Goal: Task Accomplishment & Management: Manage account settings

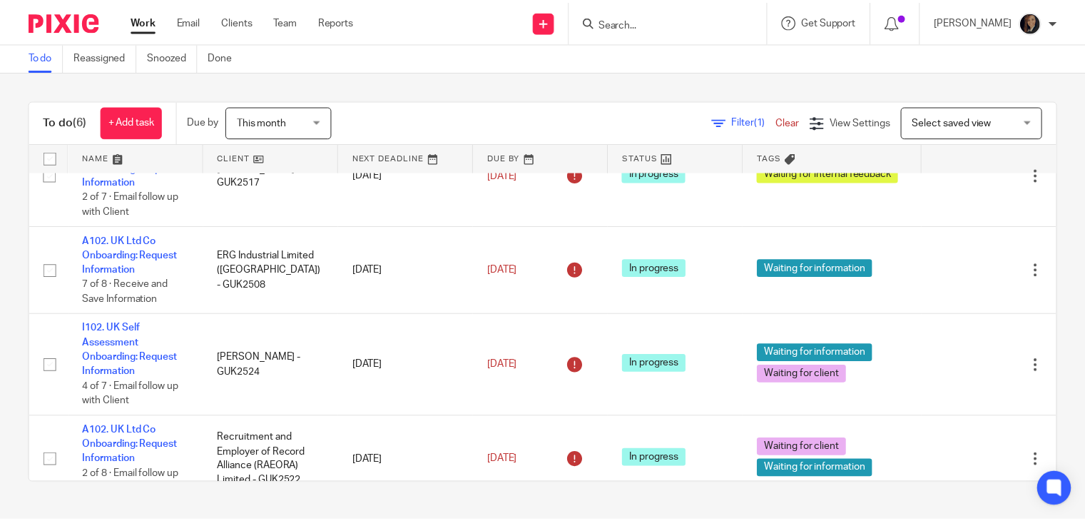
scroll to position [160, 0]
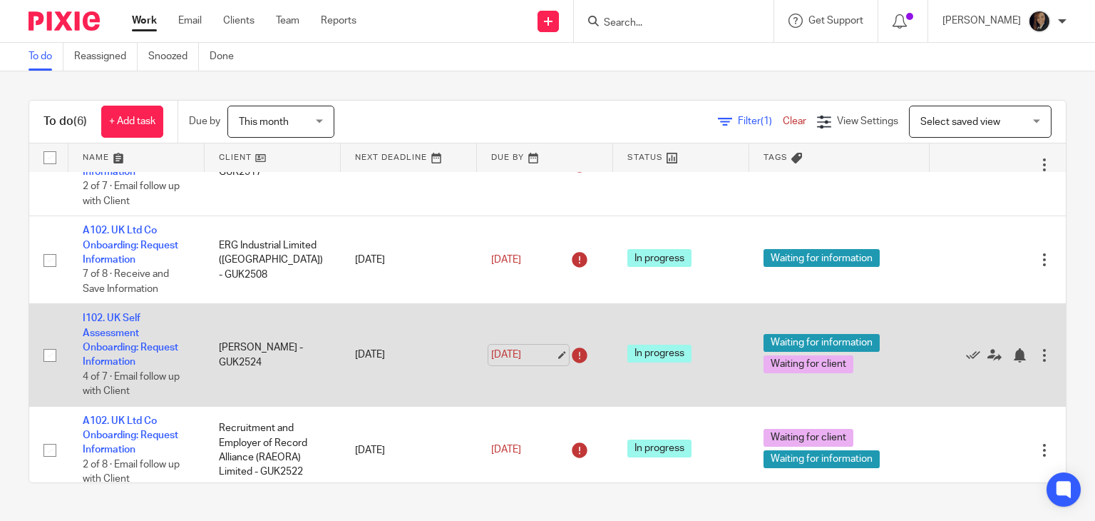
click at [514, 357] on link "[DATE]" at bounding box center [523, 354] width 64 height 15
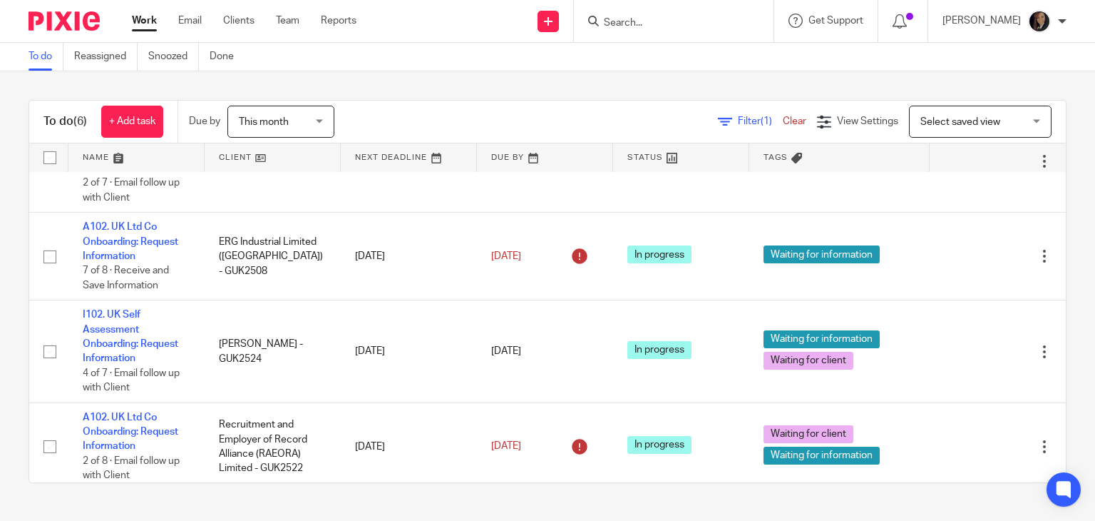
scroll to position [277, 0]
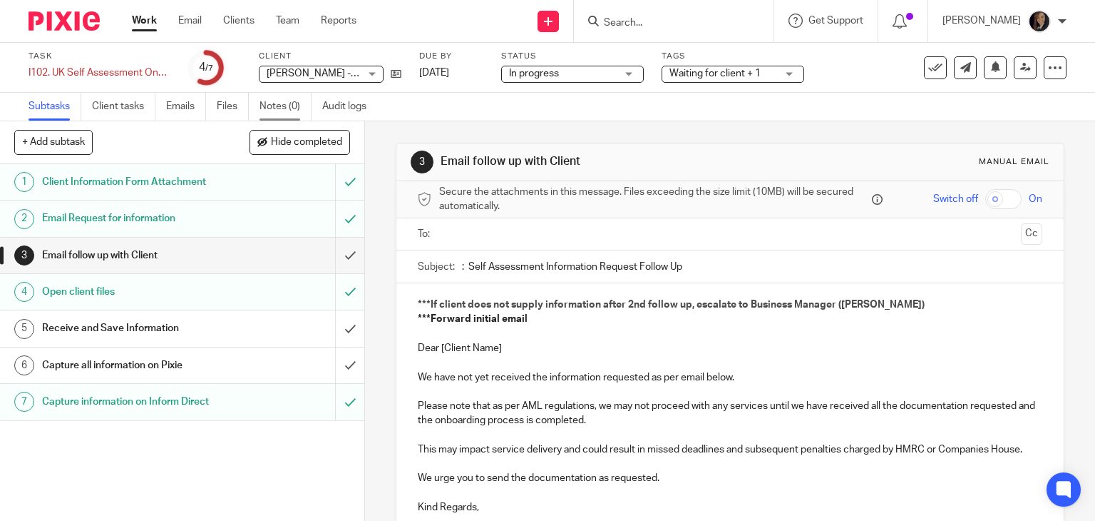
click at [288, 103] on link "Notes (0)" at bounding box center [286, 107] width 52 height 28
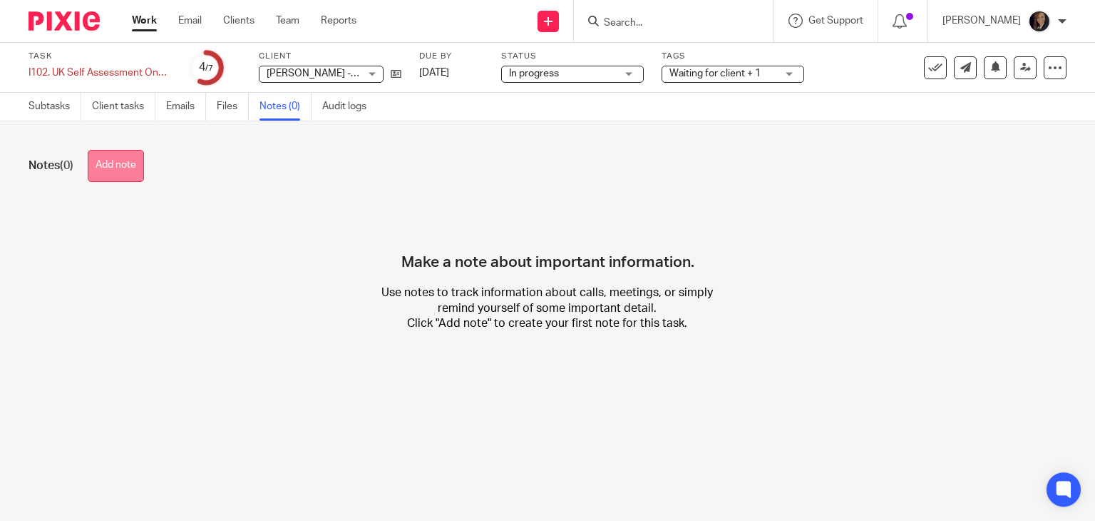
click at [121, 173] on button "Add note" at bounding box center [116, 166] width 56 height 32
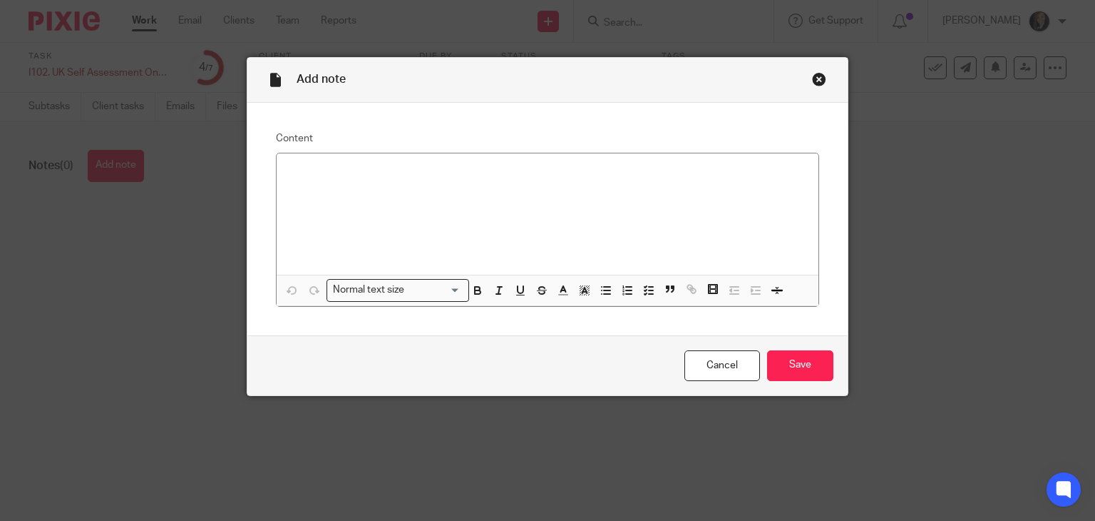
click at [121, 173] on div "Add note Content Normal text size Loading... Remove Edit Insert new video Copy …" at bounding box center [547, 260] width 1095 height 521
click at [352, 187] on div at bounding box center [548, 214] width 543 height 122
click at [807, 368] on input "Save" at bounding box center [800, 365] width 66 height 31
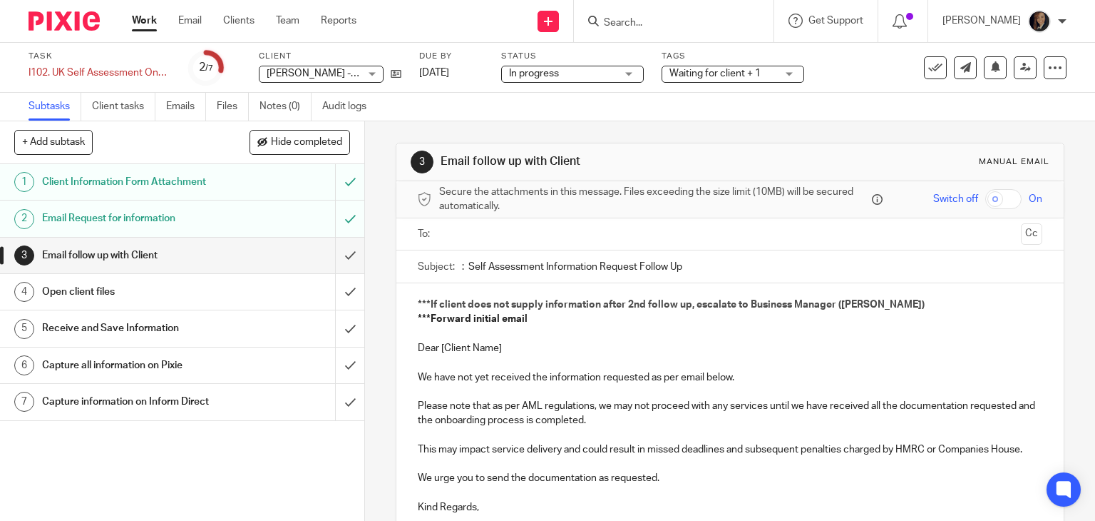
drag, startPoint x: 265, startPoint y: 71, endPoint x: 348, endPoint y: 68, distance: 82.8
click at [348, 68] on div "[PERSON_NAME] - GUK2528 [PERSON_NAME] - GUK2528" at bounding box center [321, 74] width 125 height 17
click at [704, 24] on input "Search" at bounding box center [667, 23] width 128 height 13
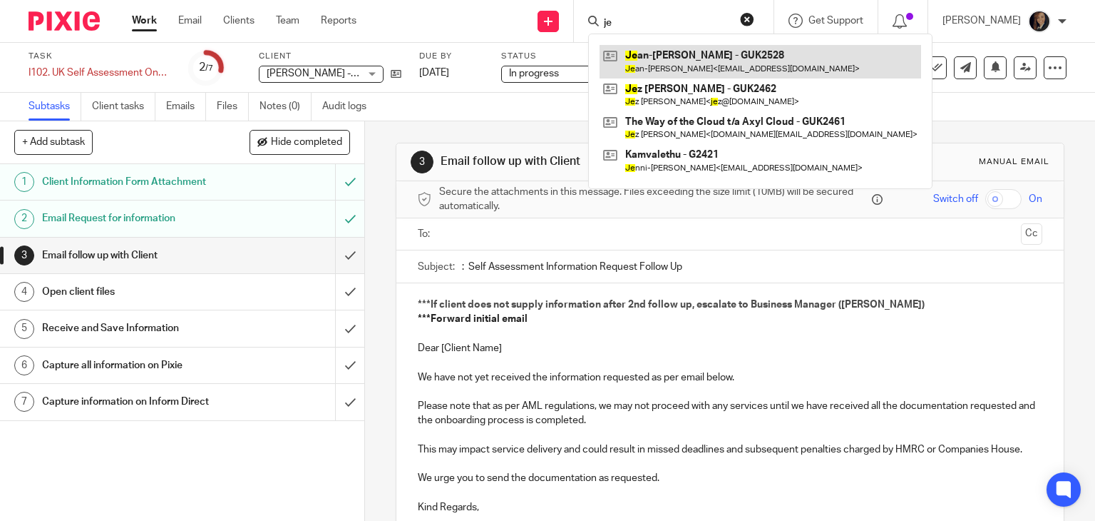
type input "je"
click at [718, 65] on link at bounding box center [761, 61] width 322 height 33
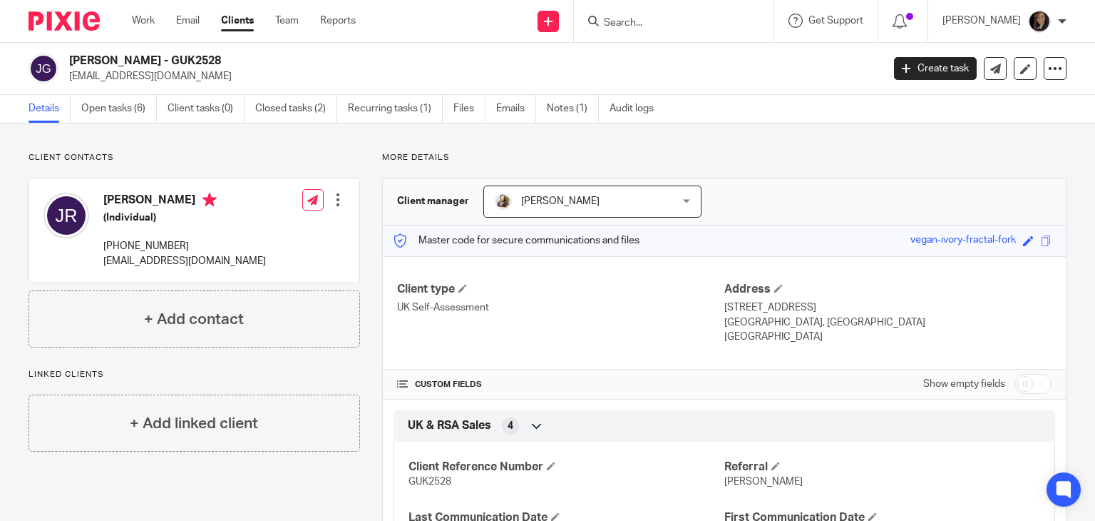
drag, startPoint x: 252, startPoint y: 59, endPoint x: 66, endPoint y: 56, distance: 186.8
click at [66, 56] on div "[PERSON_NAME] - GUK2528 [EMAIL_ADDRESS][DOMAIN_NAME]" at bounding box center [451, 68] width 844 height 30
copy h2 "[PERSON_NAME] - GUK2528"
click at [408, 78] on p "[EMAIL_ADDRESS][DOMAIN_NAME]" at bounding box center [471, 76] width 804 height 14
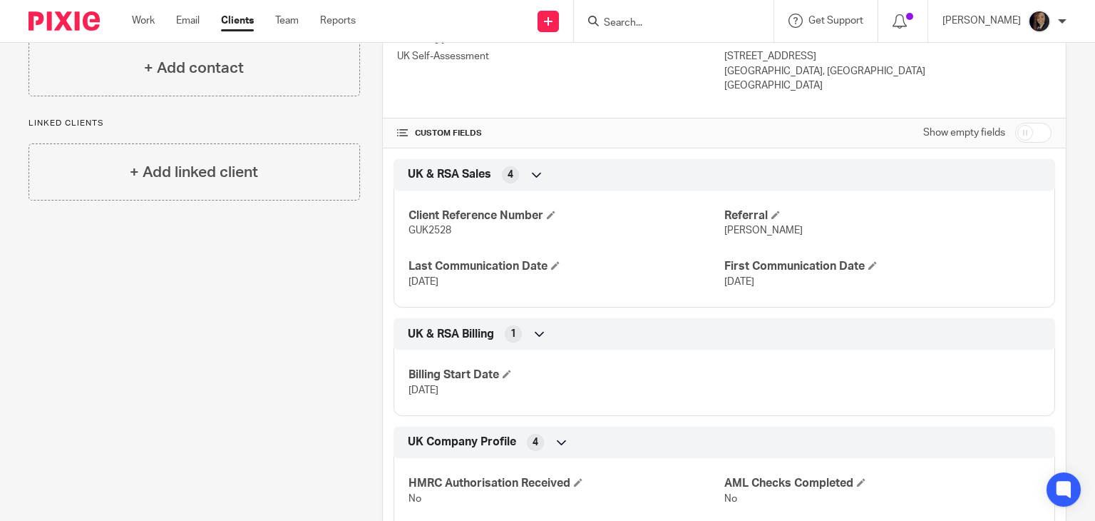
click at [1024, 129] on input "checkbox" at bounding box center [1033, 133] width 36 height 20
checkbox input "true"
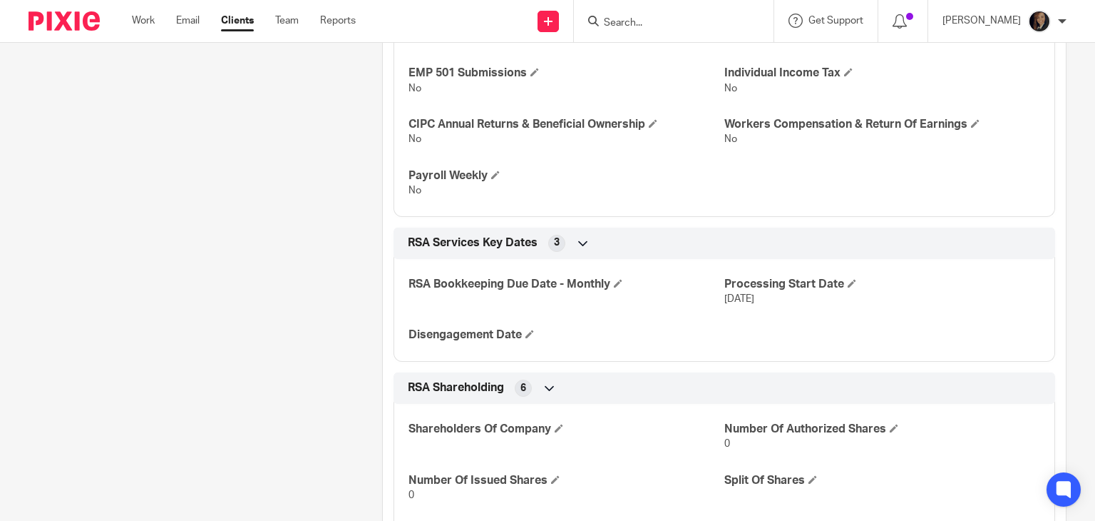
scroll to position [0, 0]
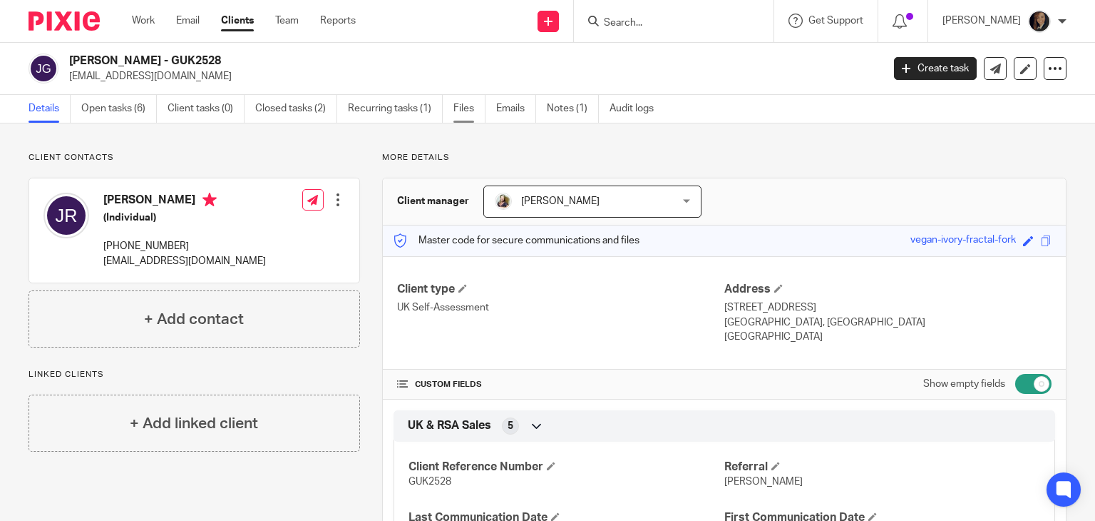
click at [456, 112] on link "Files" at bounding box center [470, 109] width 32 height 28
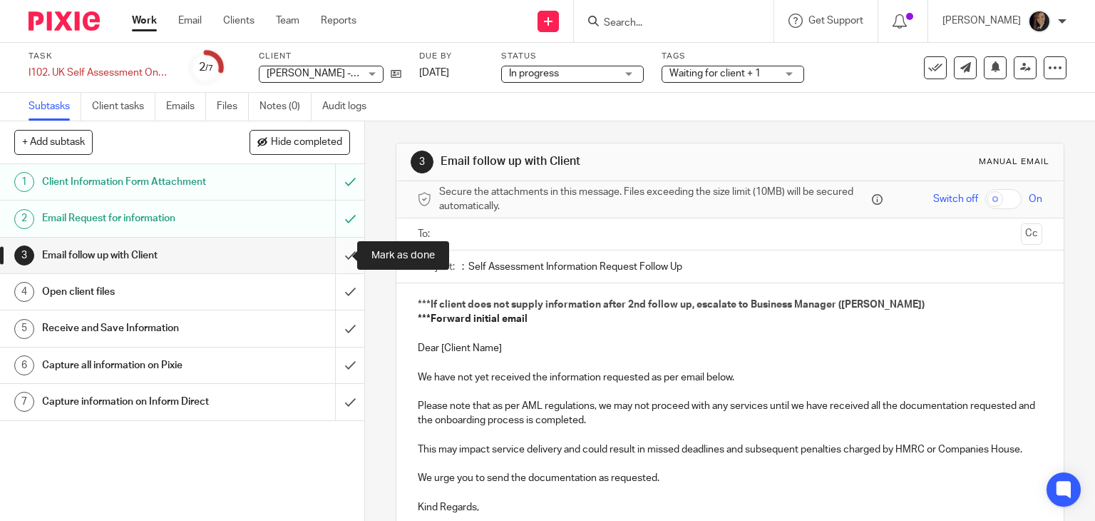
click at [333, 255] on input "submit" at bounding box center [182, 255] width 364 height 36
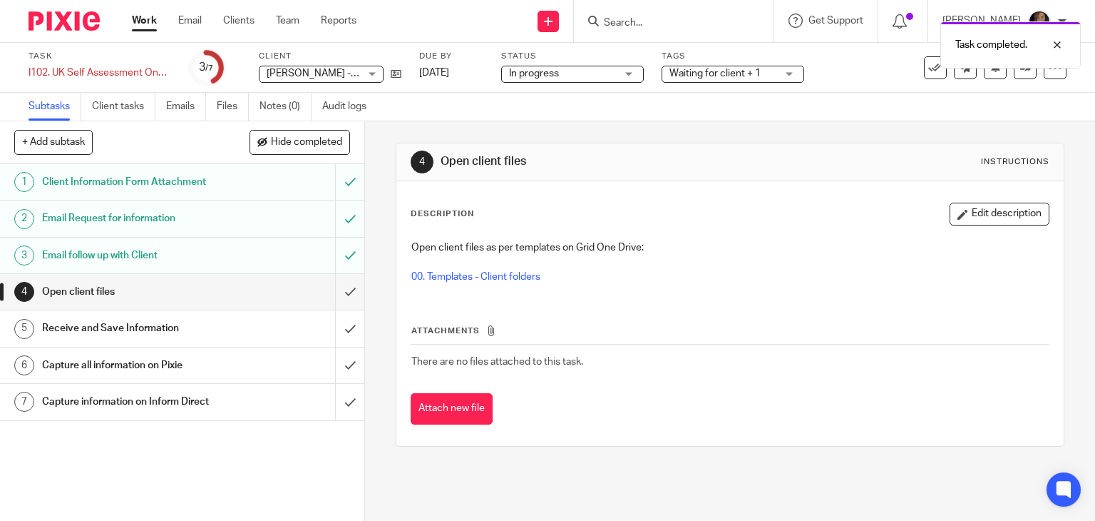
click at [334, 290] on input "submit" at bounding box center [182, 292] width 364 height 36
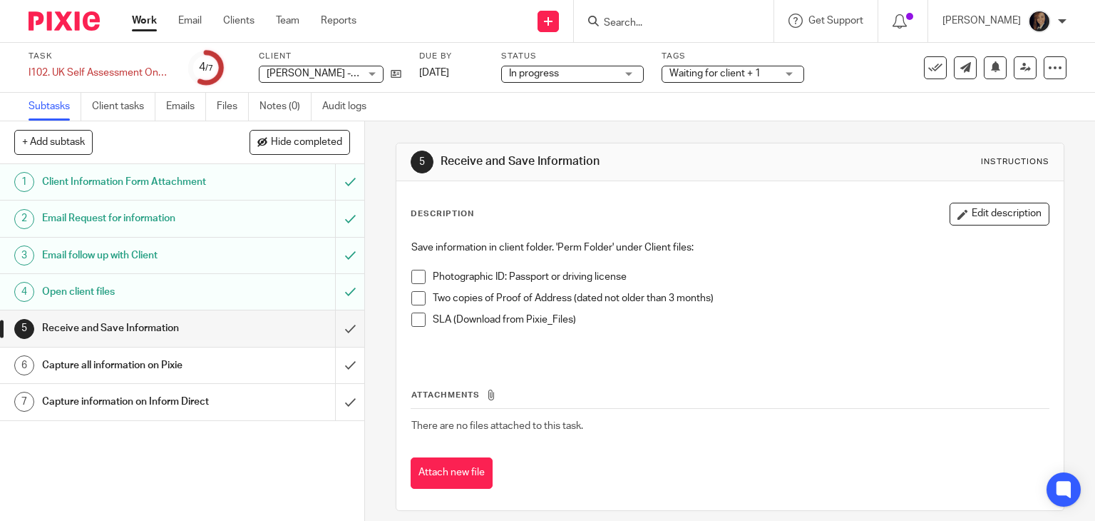
click at [414, 317] on span at bounding box center [418, 319] width 14 height 14
click at [334, 406] on input "submit" at bounding box center [182, 402] width 364 height 36
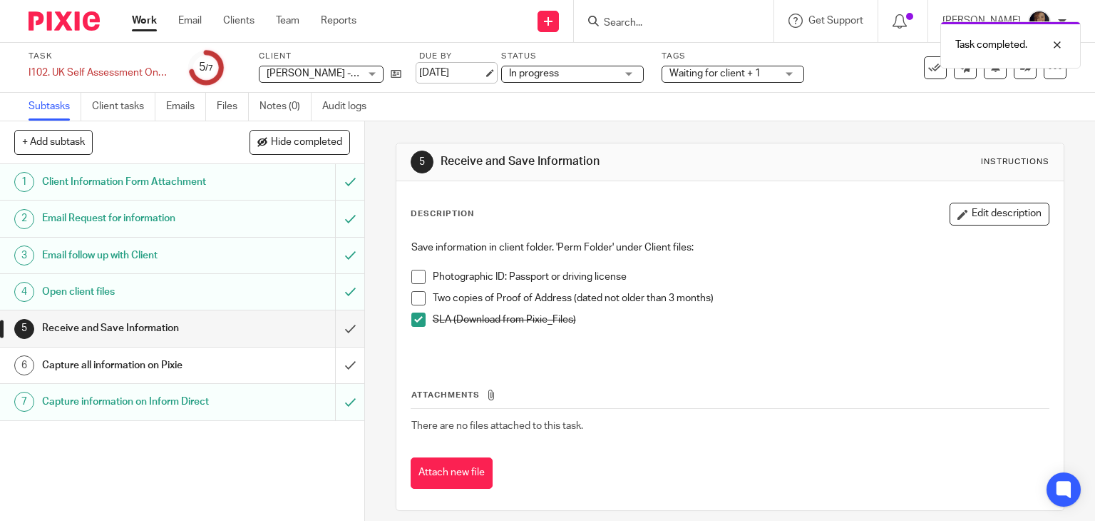
click at [483, 72] on link "1 Oct 2025" at bounding box center [451, 73] width 64 height 15
click at [285, 109] on link "Notes (0)" at bounding box center [286, 107] width 52 height 28
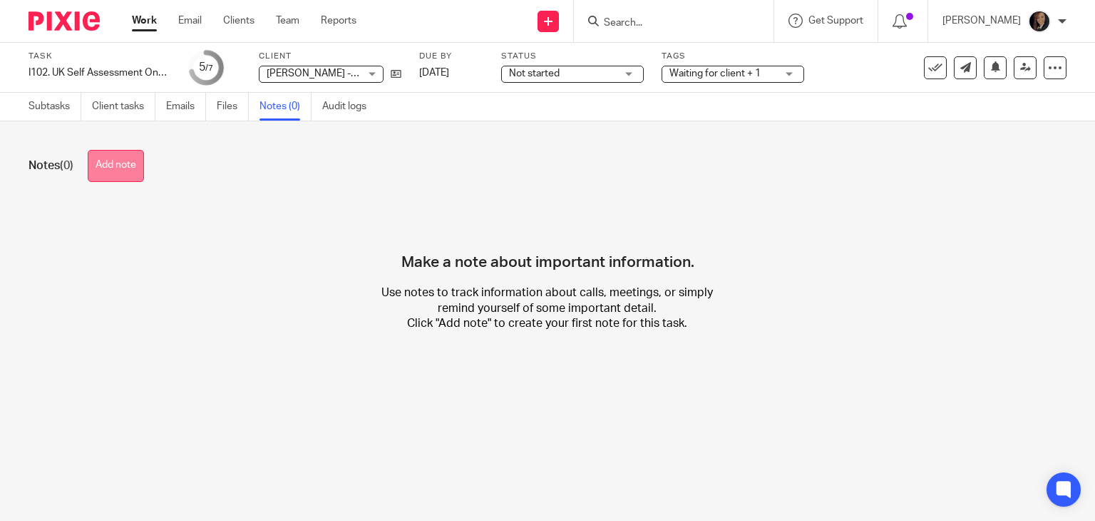
click at [135, 165] on button "Add note" at bounding box center [116, 166] width 56 height 32
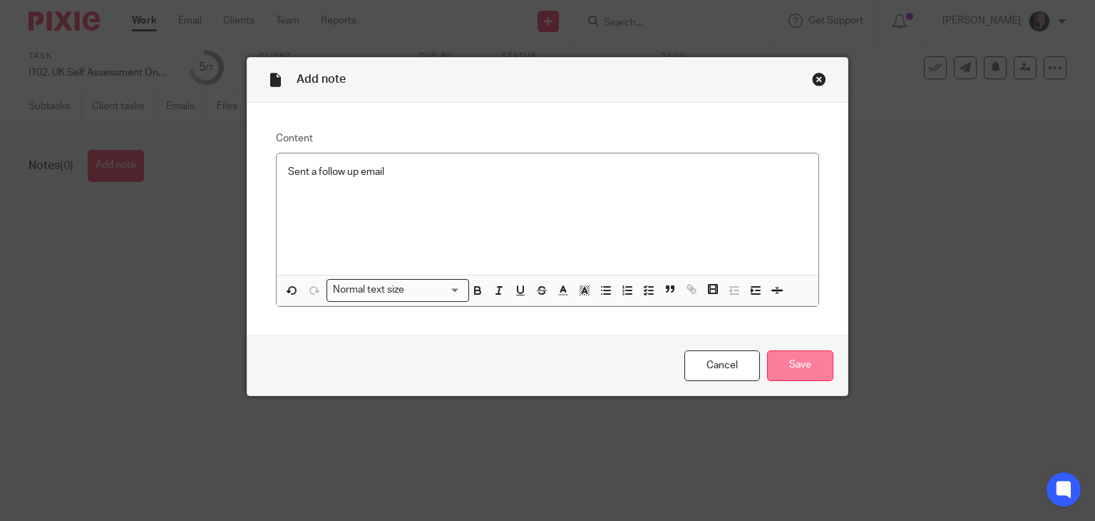
click at [799, 373] on input "Save" at bounding box center [800, 365] width 66 height 31
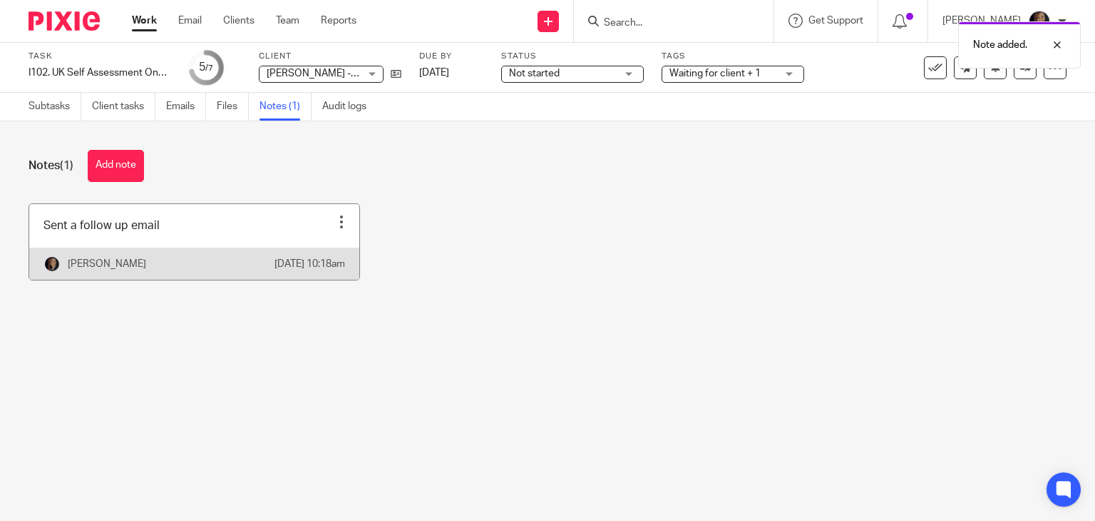
click at [337, 224] on div at bounding box center [341, 222] width 14 height 14
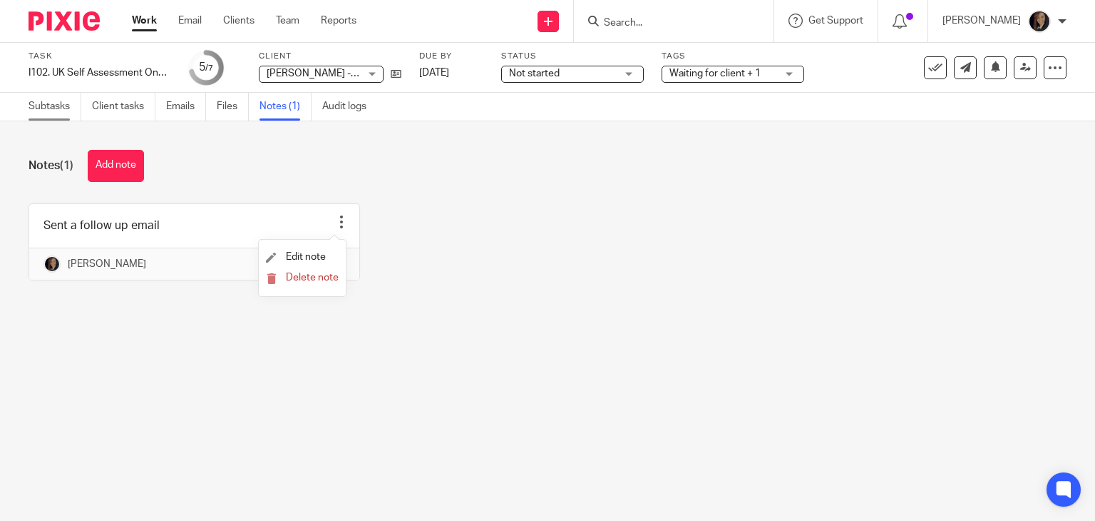
click at [49, 109] on link "Subtasks" at bounding box center [55, 107] width 53 height 28
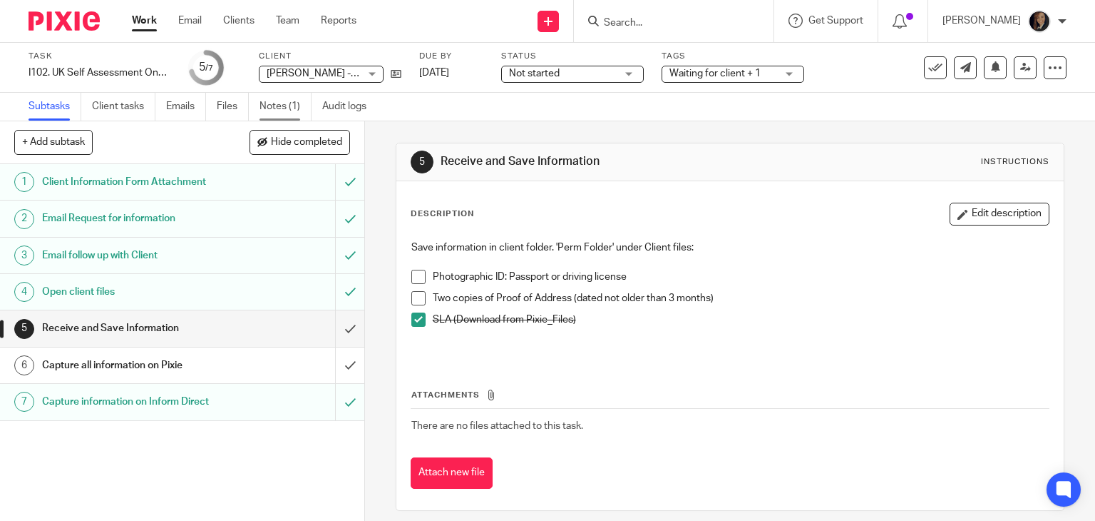
click at [299, 103] on link "Notes (1)" at bounding box center [286, 107] width 52 height 28
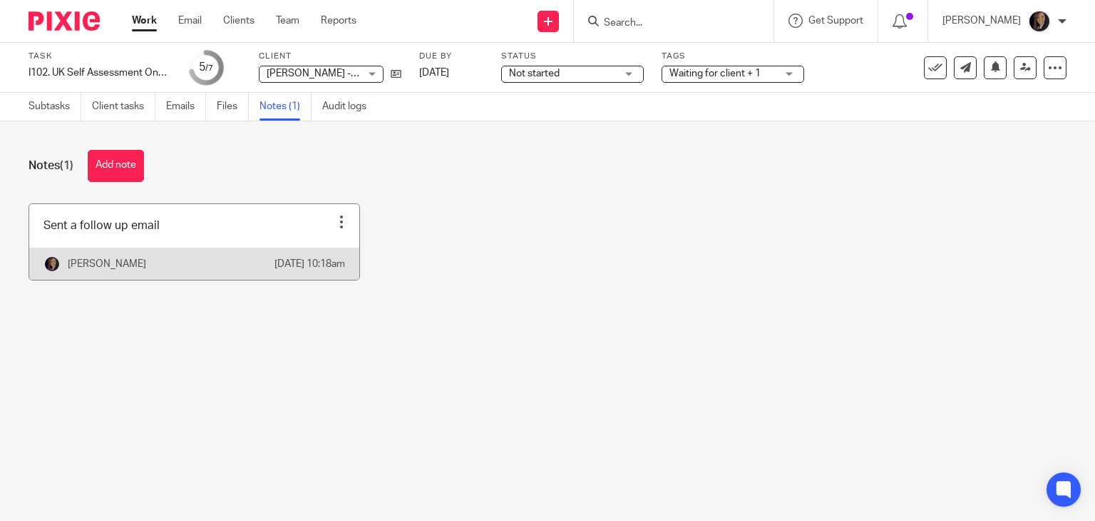
click at [336, 224] on div at bounding box center [341, 222] width 14 height 14
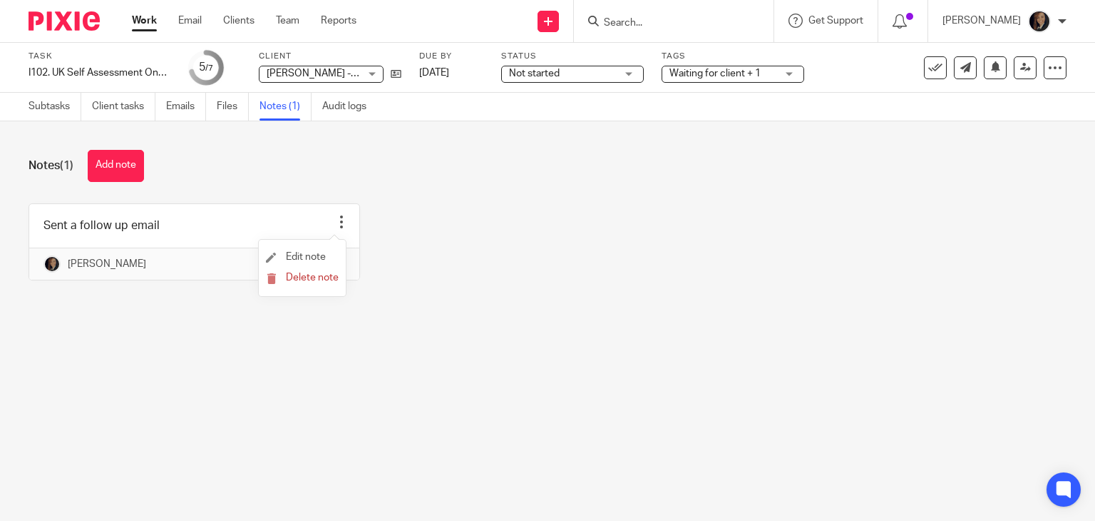
click at [327, 254] on li "Edit note" at bounding box center [302, 257] width 73 height 21
click at [307, 257] on span "Edit note" at bounding box center [306, 257] width 40 height 10
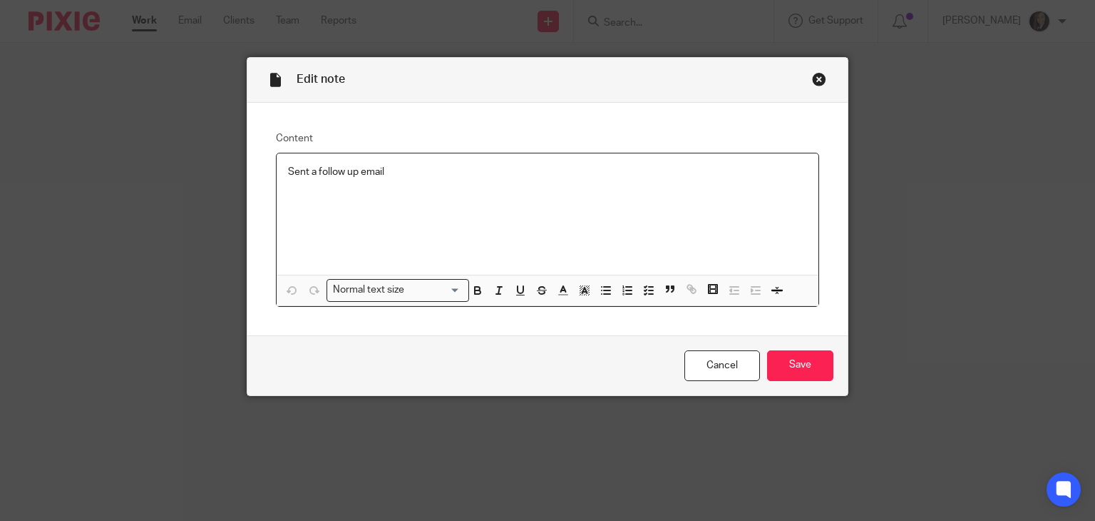
click at [516, 167] on p "Sent a follow up email" at bounding box center [548, 172] width 520 height 14
click at [783, 364] on input "Save" at bounding box center [800, 365] width 66 height 31
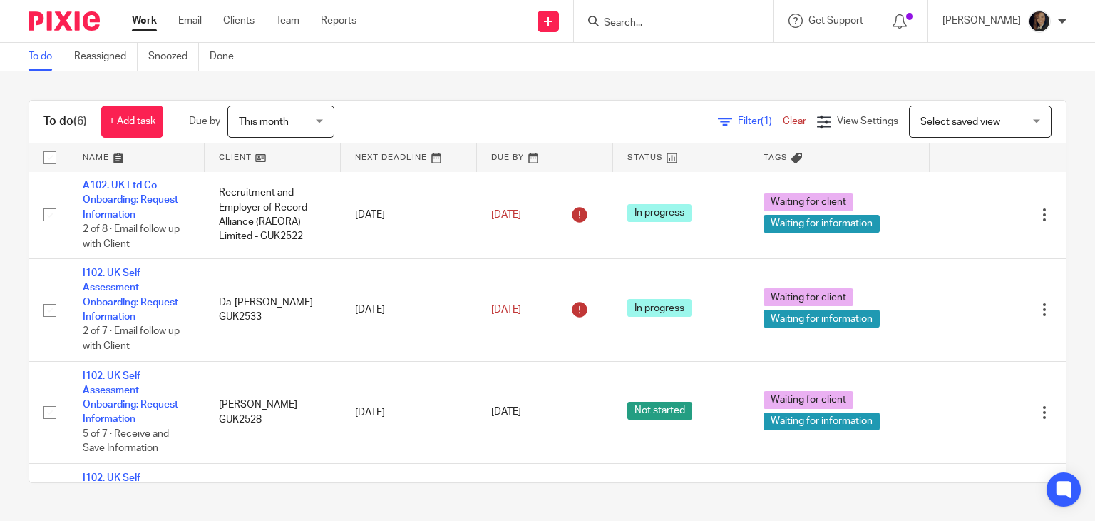
scroll to position [188, 0]
